Goal: Transaction & Acquisition: Download file/media

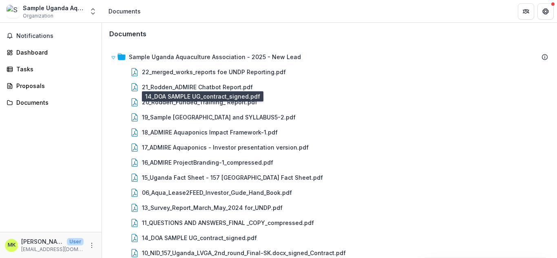
scroll to position [129, 0]
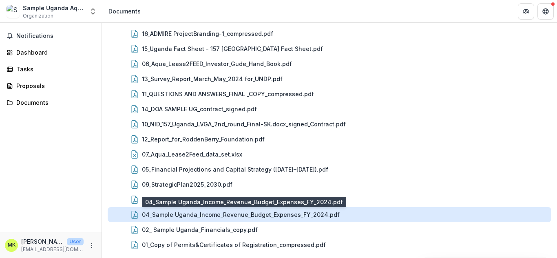
click at [312, 217] on div "04_Sample Uganda_Income_Revenue_Budget_Expenses_FY_2024.pdf" at bounding box center [241, 214] width 198 height 9
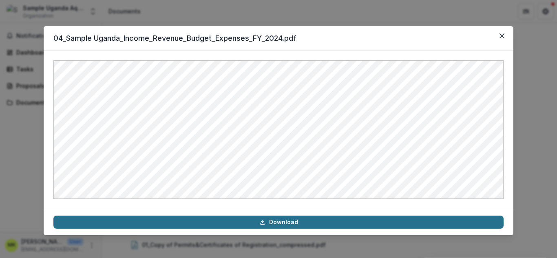
click at [292, 225] on link "Download" at bounding box center [278, 222] width 450 height 13
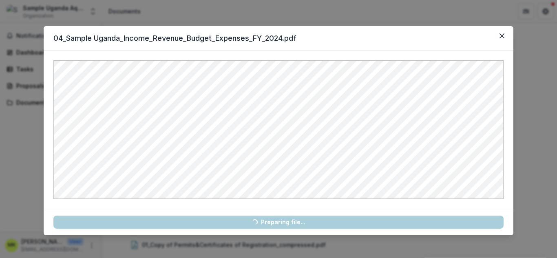
click at [292, 225] on link "Loading... Preparing file..." at bounding box center [278, 222] width 450 height 13
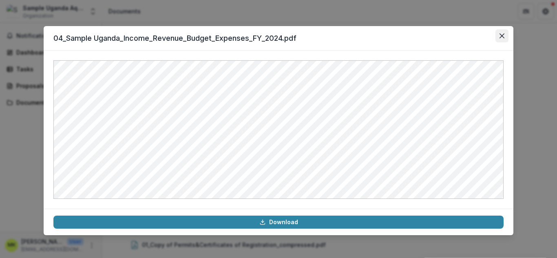
click at [499, 38] on button "Close" at bounding box center [501, 35] width 13 height 13
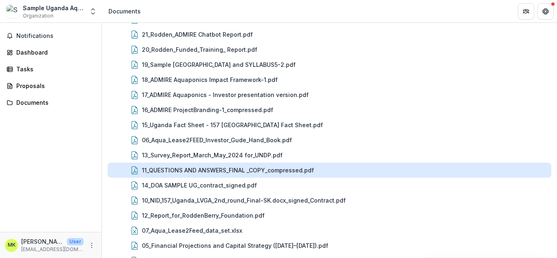
scroll to position [7, 0]
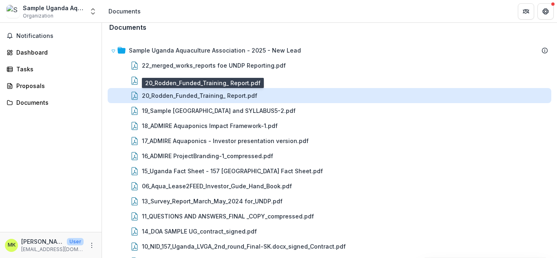
click at [244, 96] on div "20_Rodden_Funded_Training_ Report.pdf" at bounding box center [199, 95] width 115 height 9
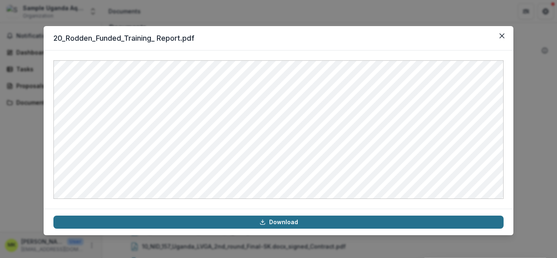
click at [283, 219] on link "Download" at bounding box center [278, 222] width 450 height 13
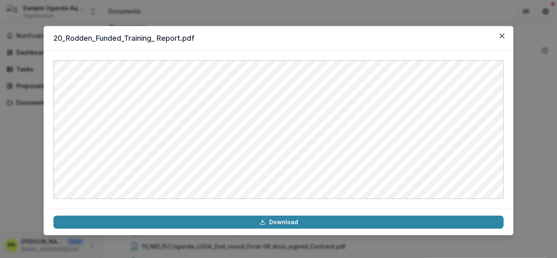
click at [324, 44] on header "20_Rodden_Funded_Training_ Report.pdf" at bounding box center [278, 38] width 469 height 24
click at [502, 39] on button "Close" at bounding box center [501, 35] width 13 height 13
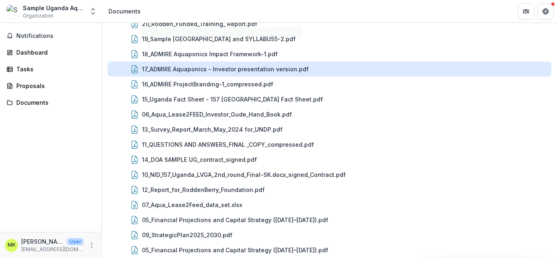
scroll to position [129, 0]
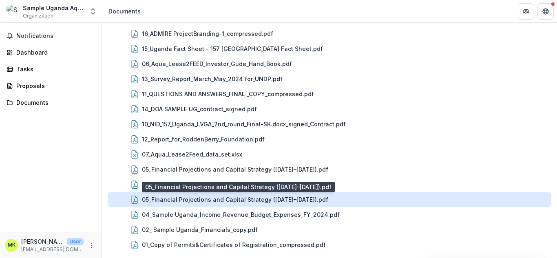
click at [253, 201] on div "05_Financial Projections and Capital Strategy ([DATE]–[DATE]).pdf" at bounding box center [235, 199] width 186 height 9
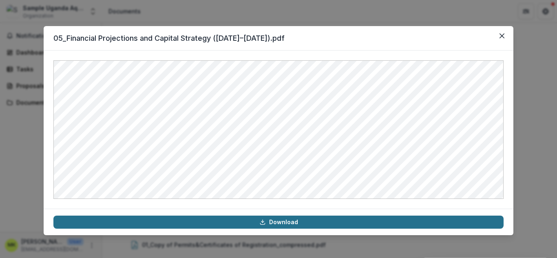
click at [283, 222] on link "Download" at bounding box center [278, 222] width 450 height 13
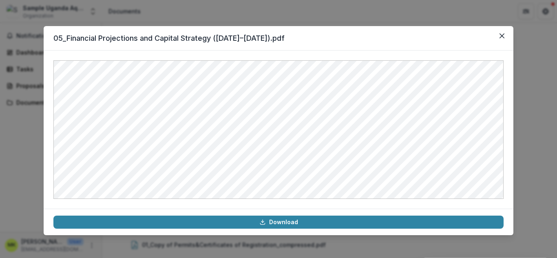
click at [556, 67] on div "05_Financial Projections and Capital Strategy ([DATE]–[DATE]).pdf Download" at bounding box center [278, 129] width 557 height 258
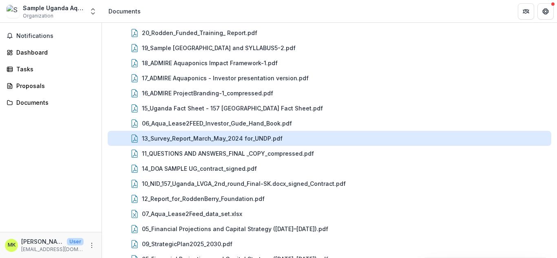
scroll to position [0, 0]
